Goal: Task Accomplishment & Management: Manage account settings

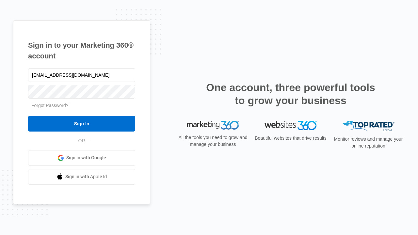
type input "dankie614@gmail.com"
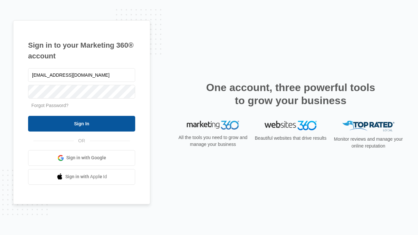
click at [82, 123] on input "Sign In" at bounding box center [81, 124] width 107 height 16
